Goal: Task Accomplishment & Management: Manage account settings

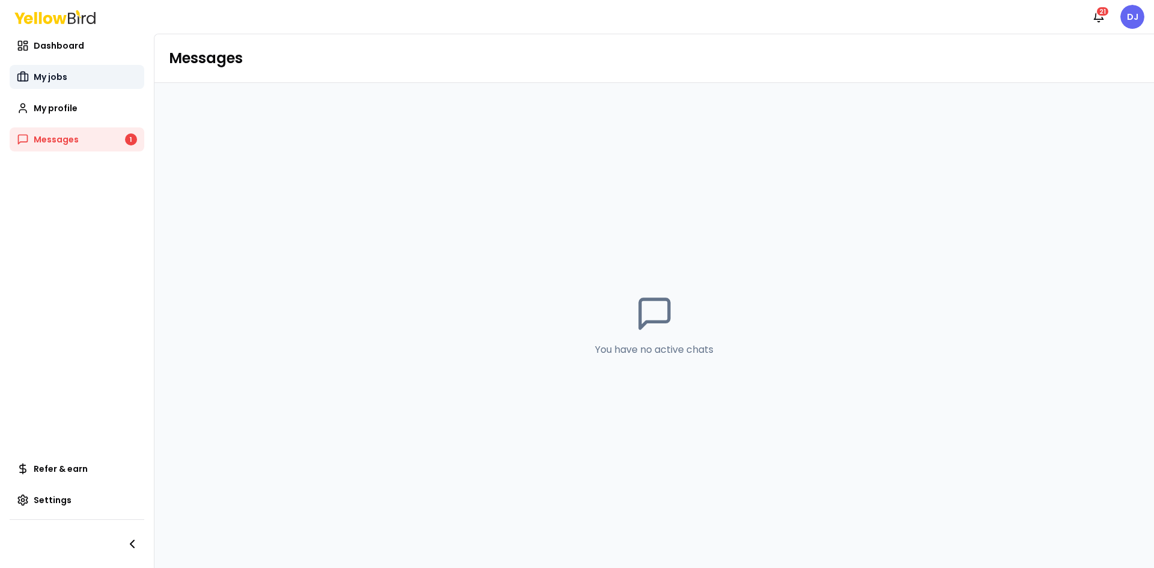
click at [73, 74] on link "My jobs" at bounding box center [77, 77] width 135 height 24
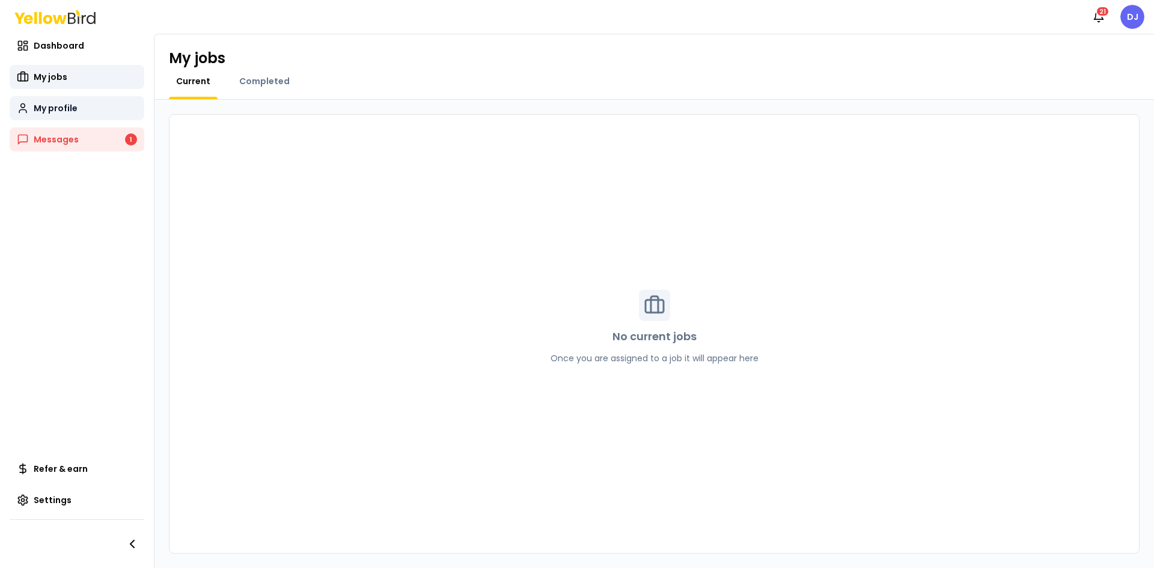
click at [59, 108] on span "My profile" at bounding box center [56, 108] width 44 height 12
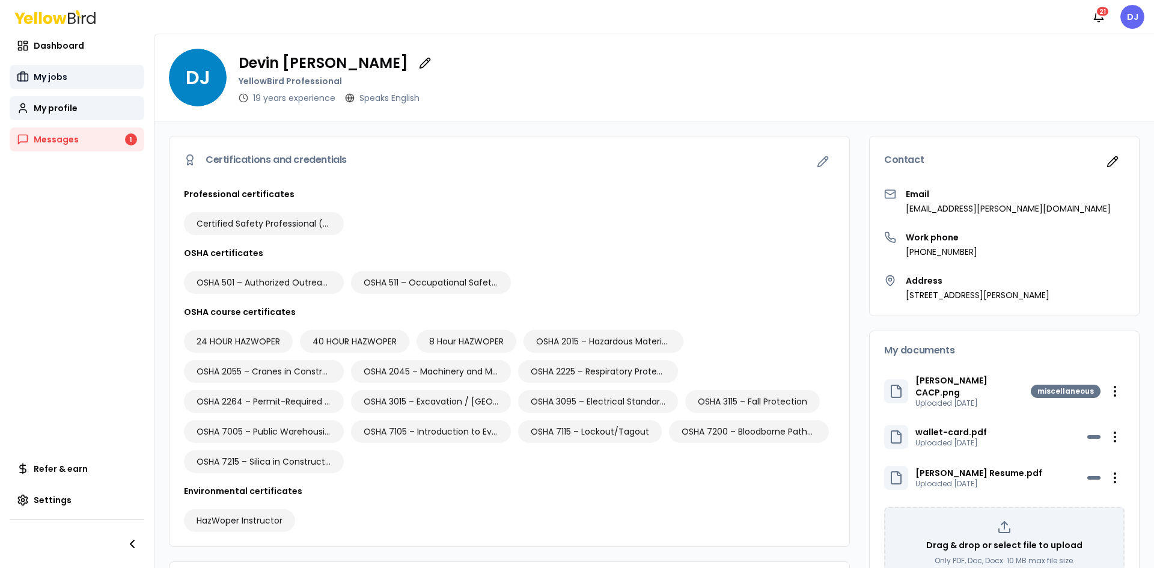
click at [68, 72] on link "My jobs" at bounding box center [77, 77] width 135 height 24
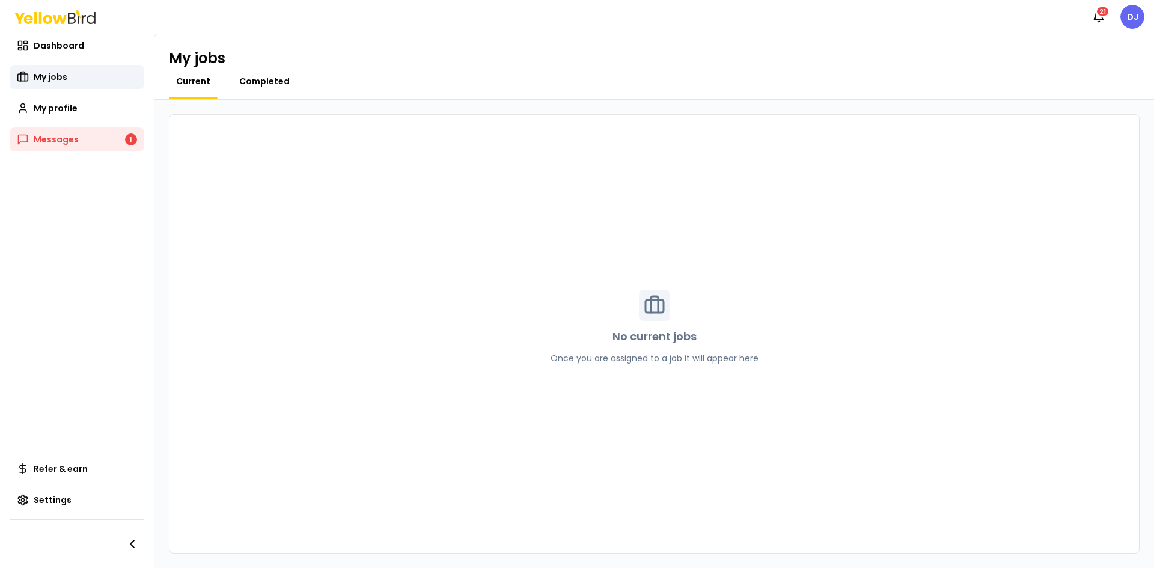
click at [258, 84] on span "Completed" at bounding box center [264, 81] width 50 height 12
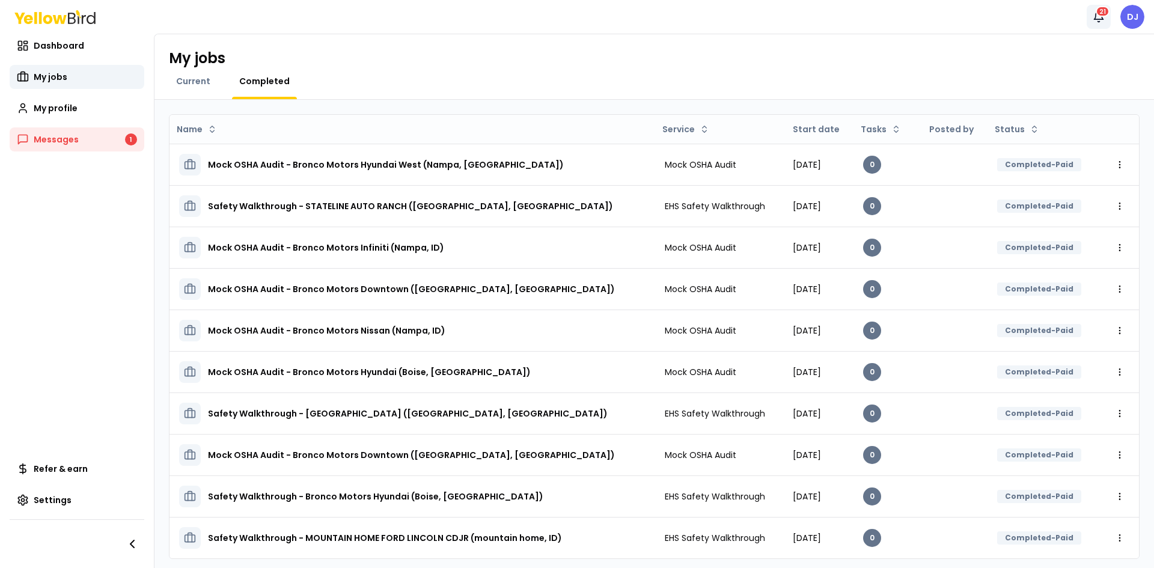
click at [1103, 20] on icon "button" at bounding box center [1098, 17] width 12 height 12
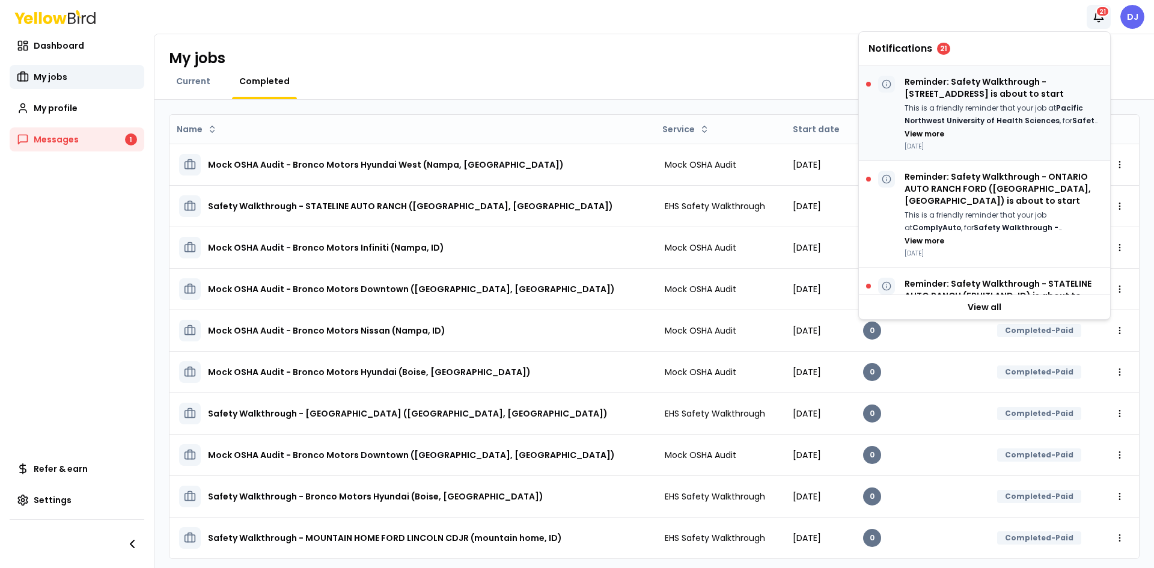
click at [976, 91] on p "Reminder: Safety Walkthrough - [STREET_ADDRESS] is about to start" at bounding box center [1002, 88] width 196 height 24
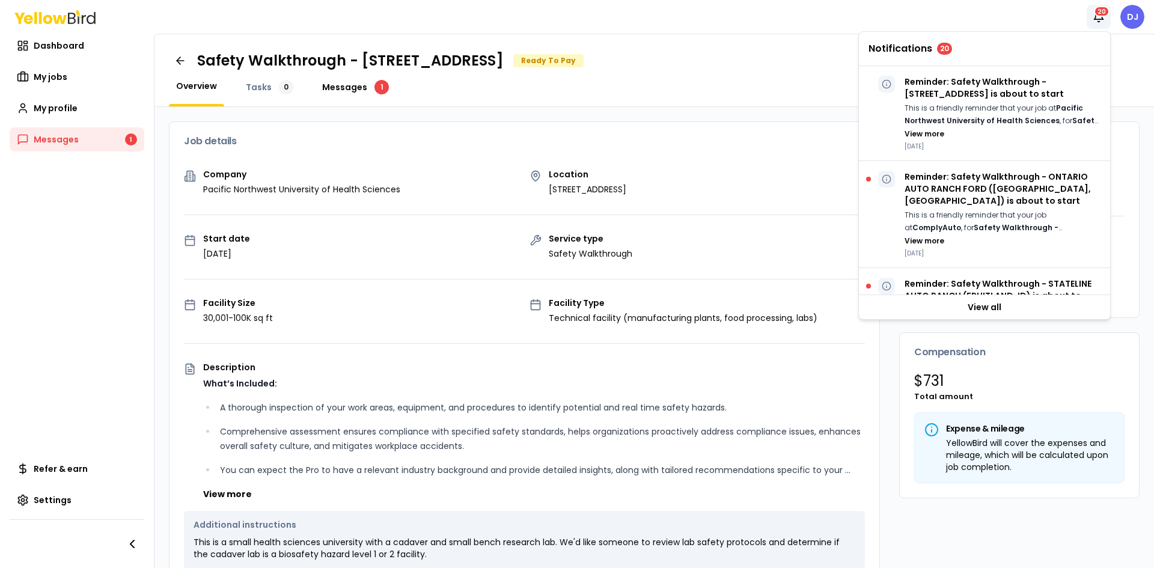
click at [344, 87] on span "Messages" at bounding box center [344, 87] width 45 height 12
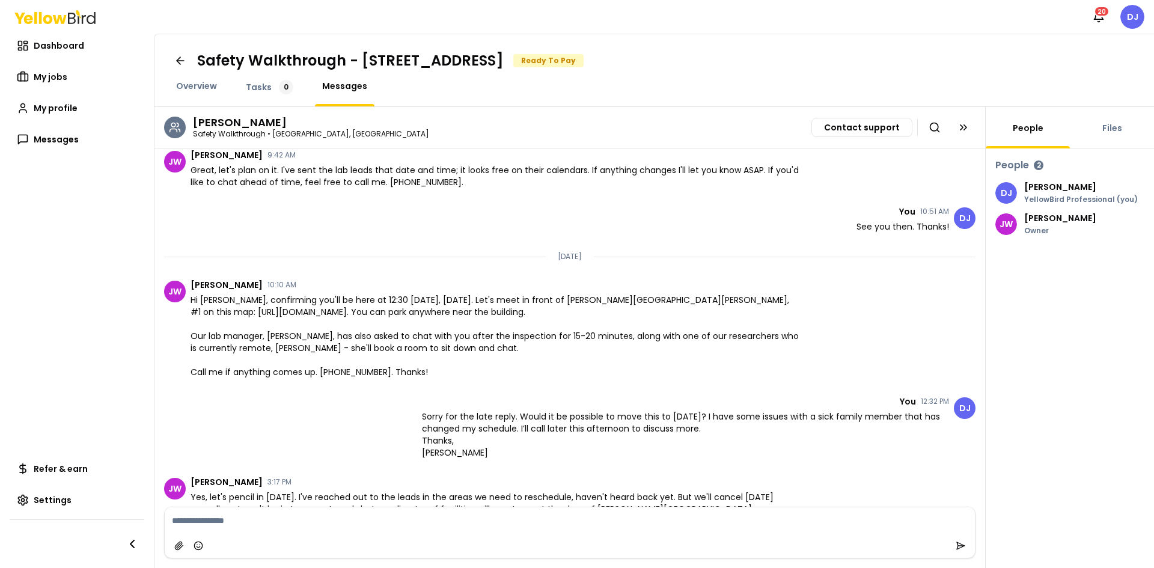
scroll to position [193, 0]
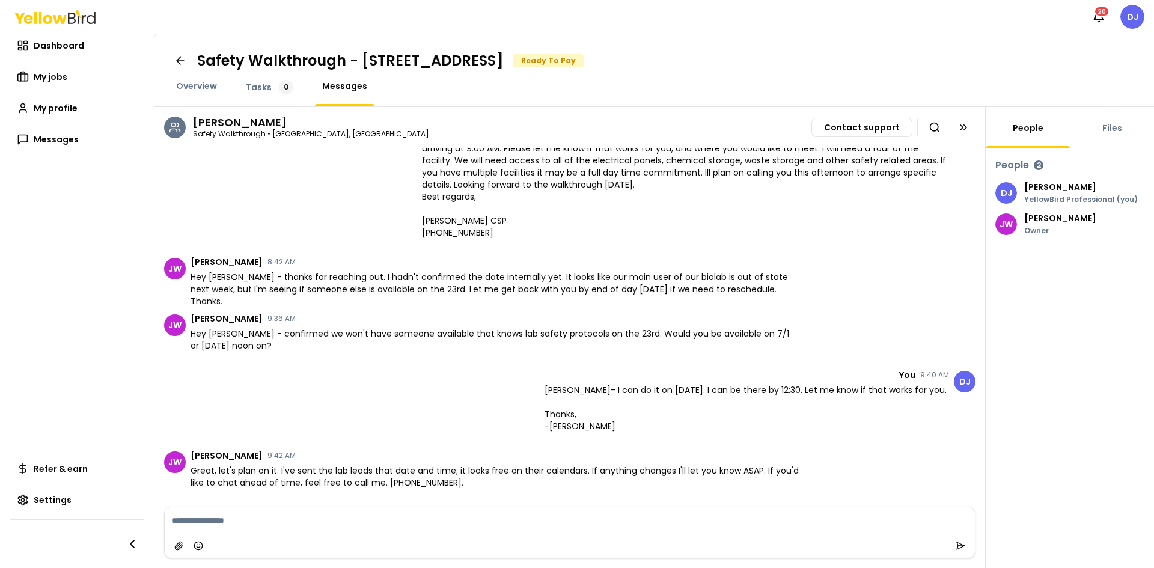
click at [263, 95] on div "Tasks 0" at bounding box center [270, 93] width 62 height 26
click at [180, 90] on span "Overview" at bounding box center [196, 86] width 41 height 12
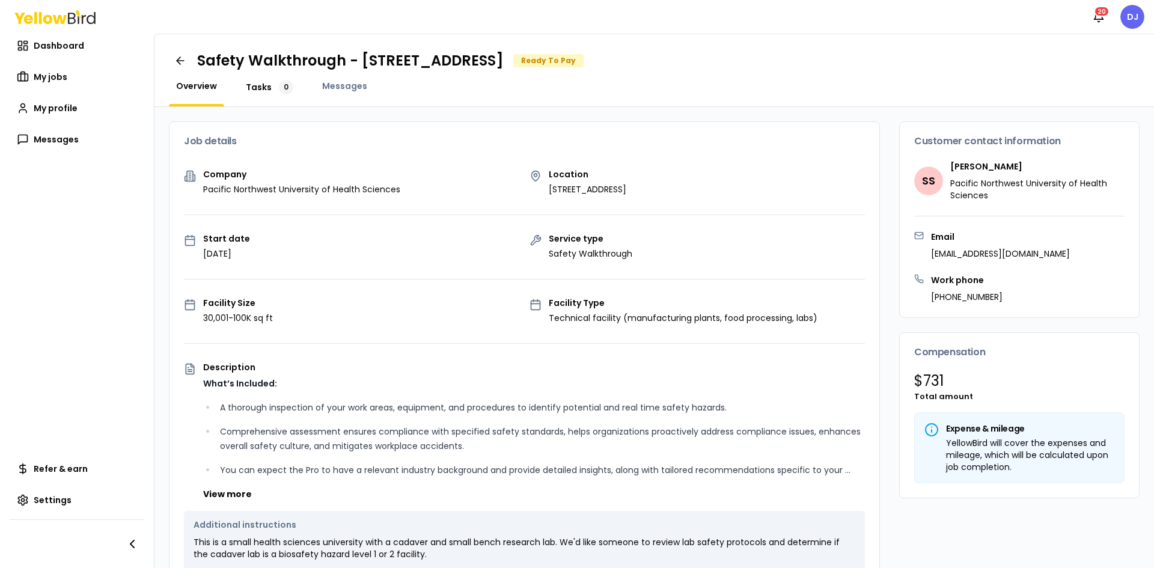
click at [251, 90] on span "Tasks" at bounding box center [259, 87] width 26 height 12
